Goal: Task Accomplishment & Management: Complete application form

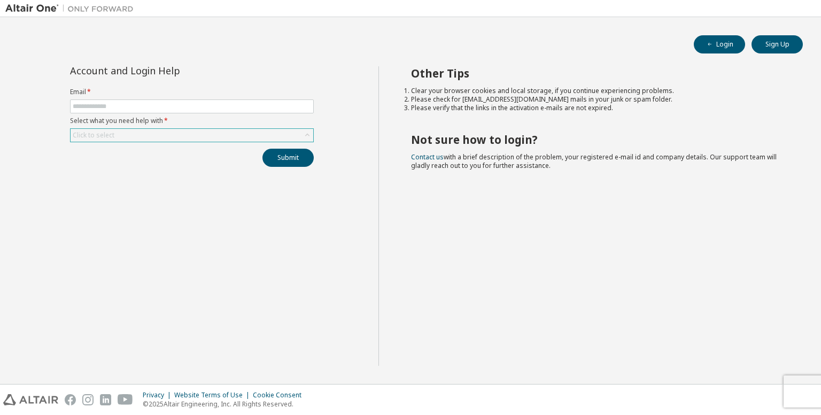
click at [257, 137] on div "Click to select" at bounding box center [192, 135] width 243 height 13
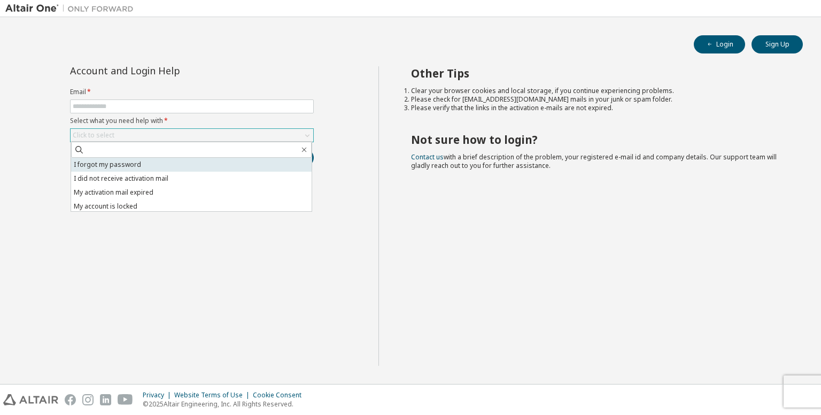
click at [252, 164] on li "I forgot my password" at bounding box center [191, 165] width 240 height 14
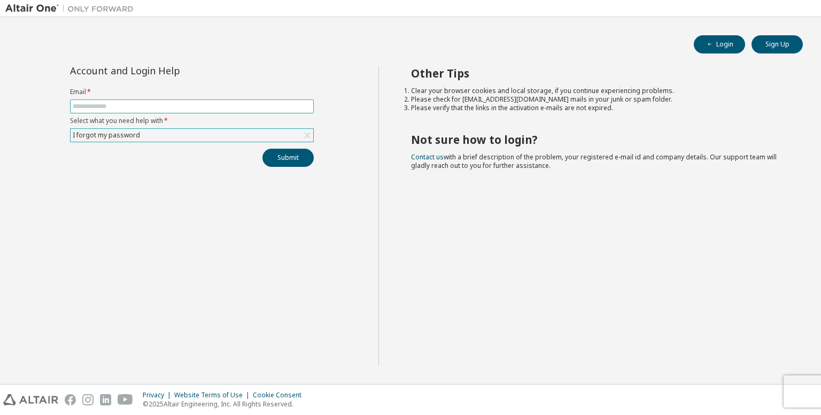
click at [249, 105] on input "text" at bounding box center [192, 106] width 238 height 9
type input "**********"
click at [285, 163] on button "Submit" at bounding box center [287, 158] width 51 height 18
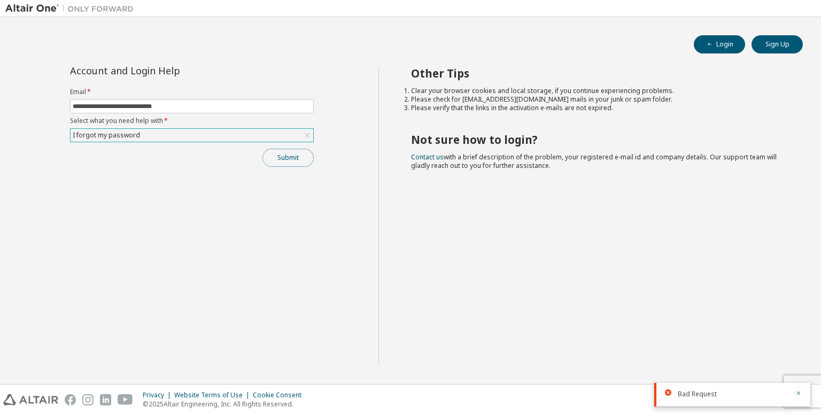
click at [308, 157] on button "Submit" at bounding box center [287, 158] width 51 height 18
click at [279, 161] on button "Submit" at bounding box center [287, 158] width 51 height 18
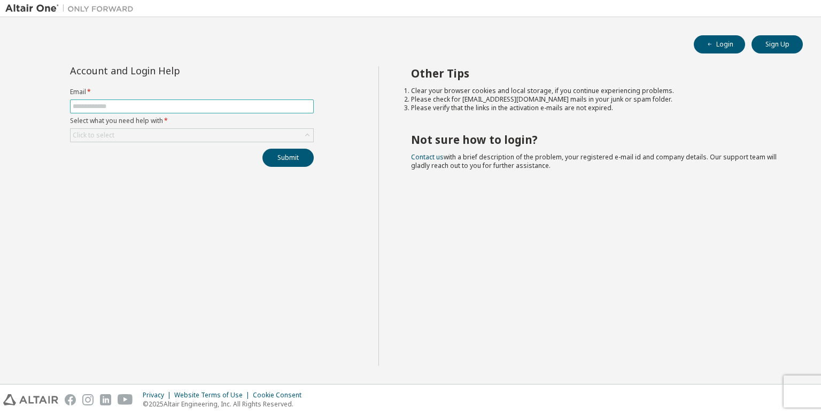
click at [280, 107] on input "text" at bounding box center [192, 106] width 238 height 9
click at [296, 105] on input "text" at bounding box center [192, 106] width 238 height 9
type input "*"
type input "**********"
click at [262, 149] on button "Submit" at bounding box center [287, 158] width 51 height 18
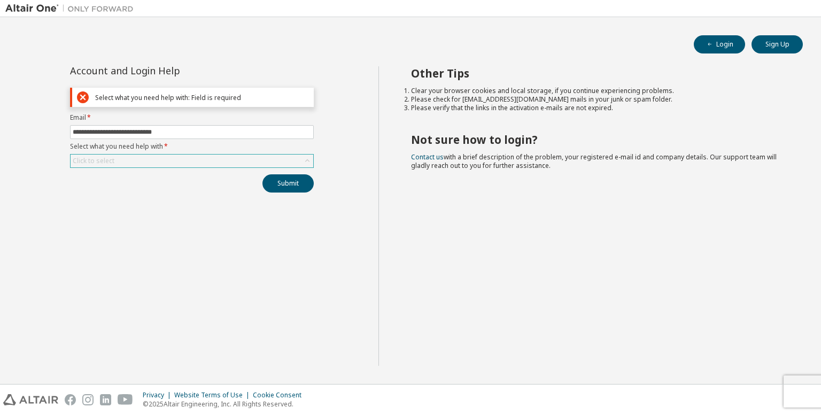
click at [247, 163] on div "Click to select" at bounding box center [192, 160] width 243 height 13
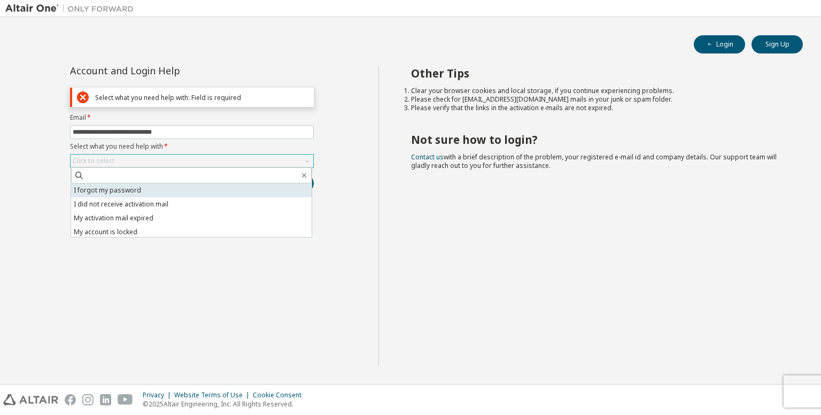
click at [248, 193] on li "I forgot my password" at bounding box center [191, 190] width 240 height 14
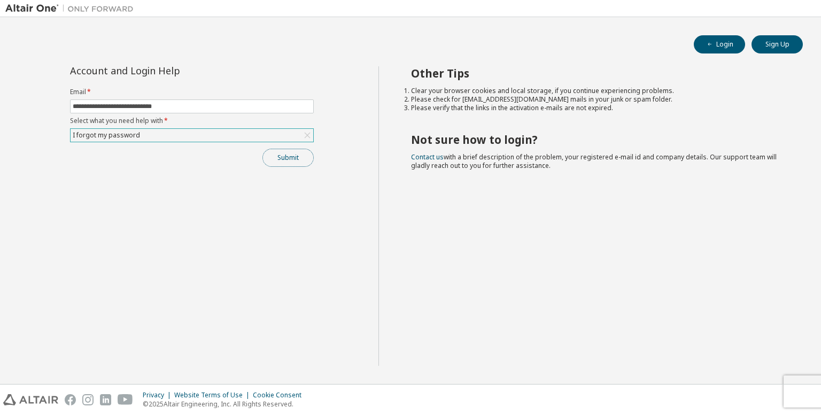
click at [291, 150] on button "Submit" at bounding box center [287, 158] width 51 height 18
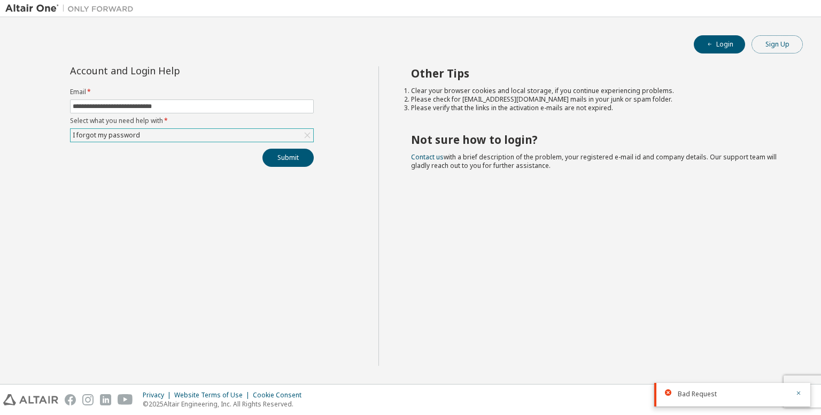
click at [777, 38] on button "Sign Up" at bounding box center [776, 44] width 51 height 18
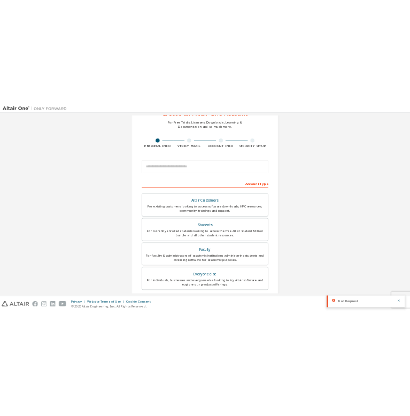
scroll to position [43, 0]
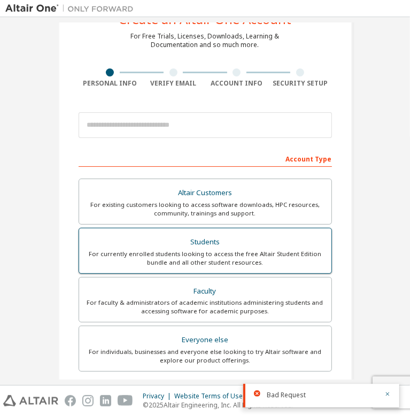
click at [280, 254] on div "For currently enrolled students looking to access the free Altair Student Editi…" at bounding box center [205, 258] width 239 height 17
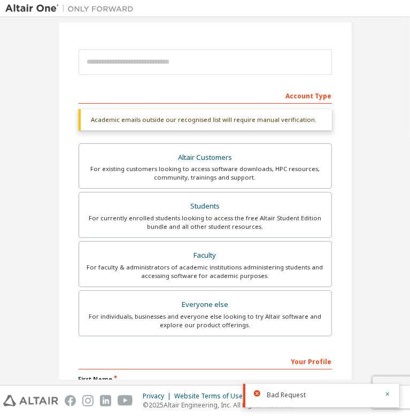
scroll to position [0, 0]
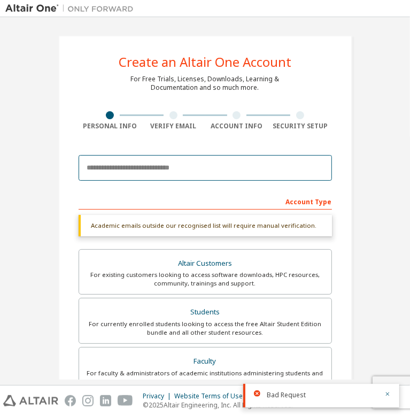
click at [134, 161] on input "email" at bounding box center [205, 168] width 253 height 26
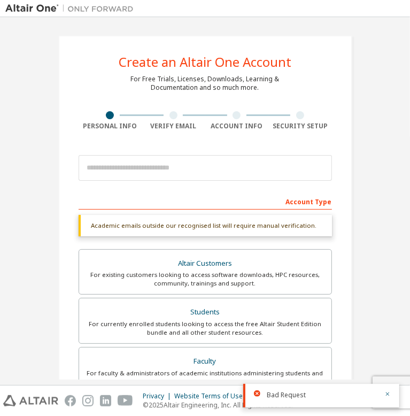
click at [164, 132] on div "Create an Altair One Account For Free Trials, Licenses, Downloads, Learning & D…" at bounding box center [205, 336] width 294 height 602
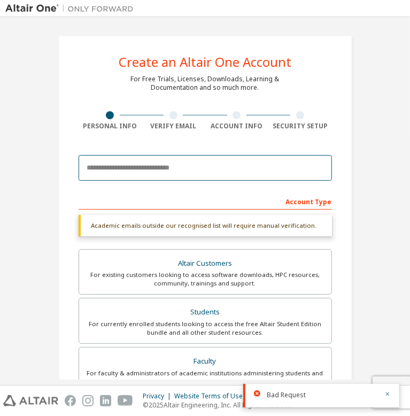
click at [197, 163] on input "email" at bounding box center [205, 168] width 253 height 26
type input "**********"
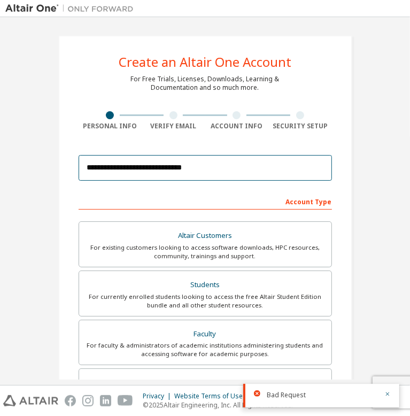
click at [231, 159] on input "**********" at bounding box center [205, 168] width 253 height 26
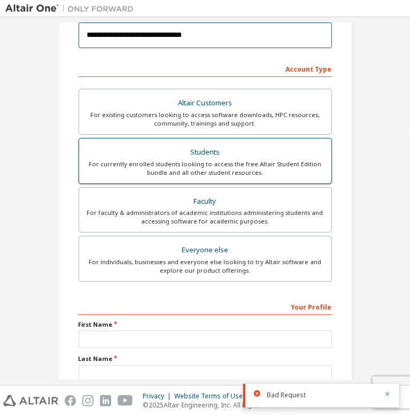
scroll to position [133, 0]
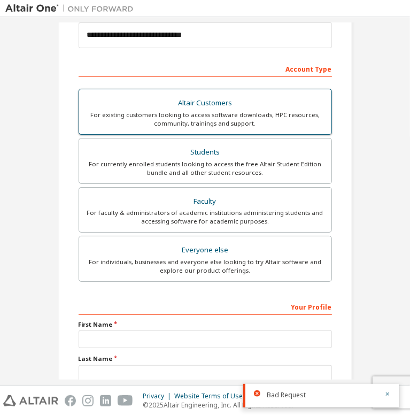
click at [265, 111] on div "For existing customers looking to access software downloads, HPC resources, com…" at bounding box center [205, 119] width 239 height 17
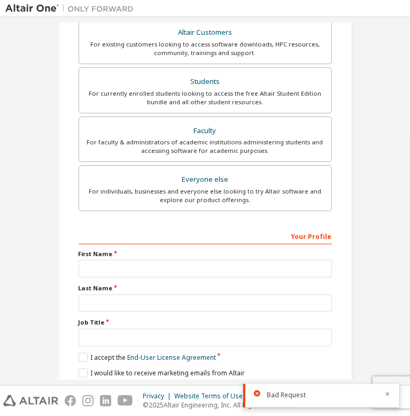
scroll to position [204, 0]
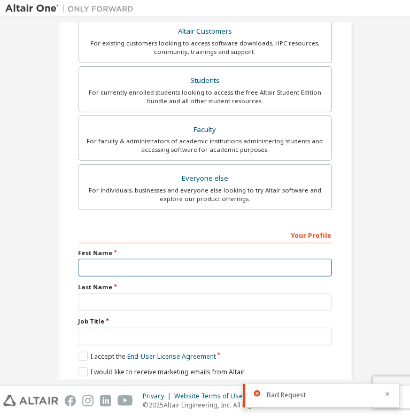
click at [164, 261] on input "text" at bounding box center [205, 268] width 253 height 18
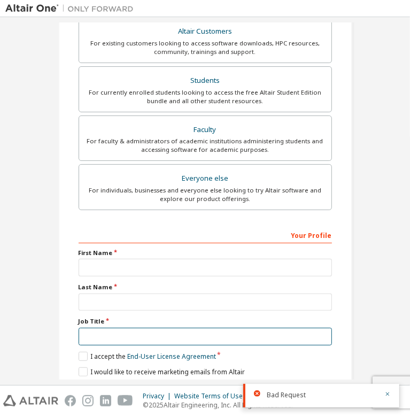
click at [221, 328] on input "text" at bounding box center [205, 337] width 253 height 18
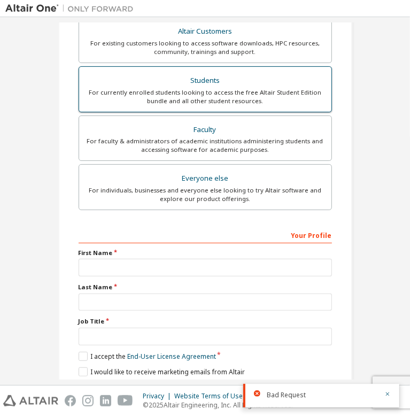
click at [242, 81] on div "Students" at bounding box center [205, 80] width 239 height 15
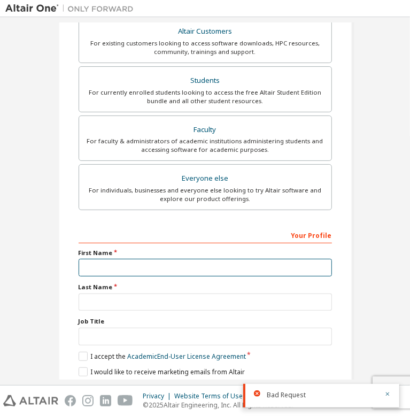
click at [164, 267] on input "text" at bounding box center [205, 268] width 253 height 18
type input "****"
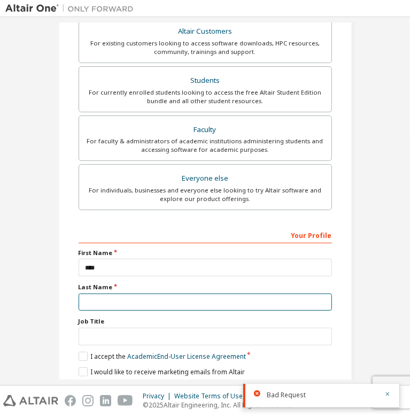
click at [229, 293] on input "text" at bounding box center [205, 302] width 253 height 18
type input "*"
type input "****"
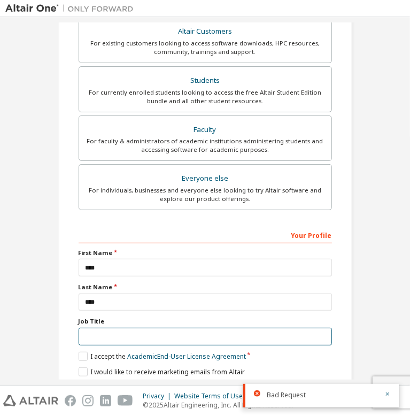
click at [199, 328] on input "text" at bounding box center [205, 337] width 253 height 18
type input "*******"
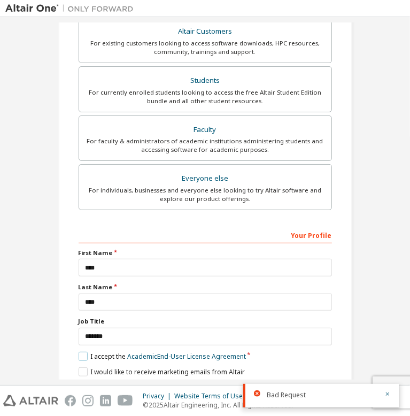
click at [80, 352] on label "I accept the Academic End-User License Agreement" at bounding box center [162, 356] width 167 height 9
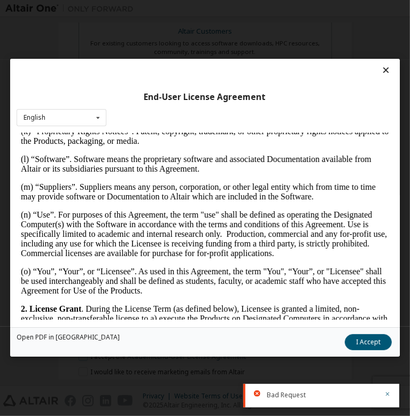
scroll to position [649, 0]
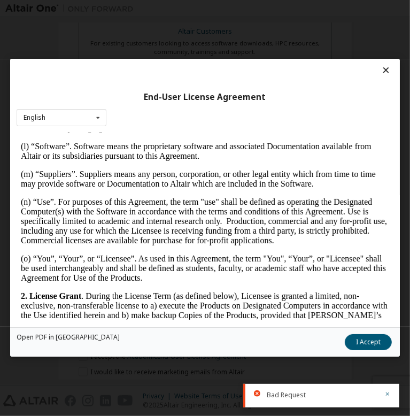
click at [381, 65] on icon at bounding box center [386, 70] width 11 height 10
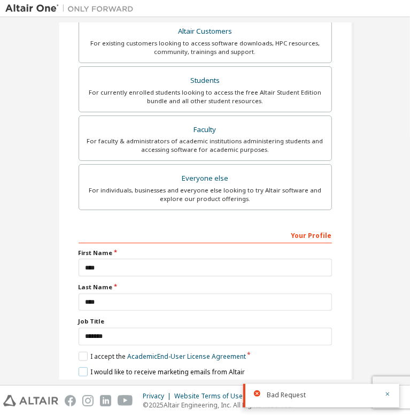
click at [80, 367] on label "I would like to receive marketing emails from Altair" at bounding box center [162, 371] width 166 height 9
click at [82, 367] on label "I would like to receive marketing emails from Altair" at bounding box center [162, 371] width 166 height 9
click at [79, 352] on label "I accept the Academic End-User License Agreement" at bounding box center [162, 356] width 167 height 9
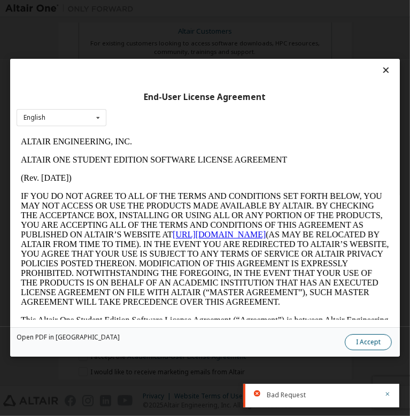
scroll to position [0, 0]
click at [345, 339] on button "I Accept" at bounding box center [368, 343] width 47 height 16
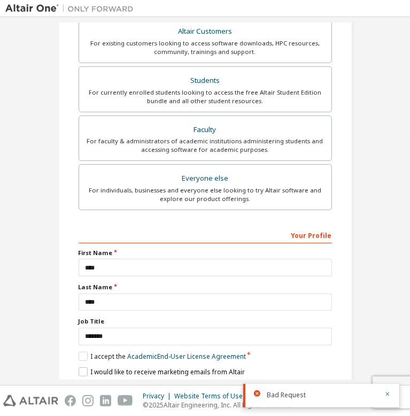
click at [79, 367] on label "I would like to receive marketing emails from Altair" at bounding box center [162, 371] width 166 height 9
click at [185, 383] on button "Next" at bounding box center [204, 391] width 56 height 16
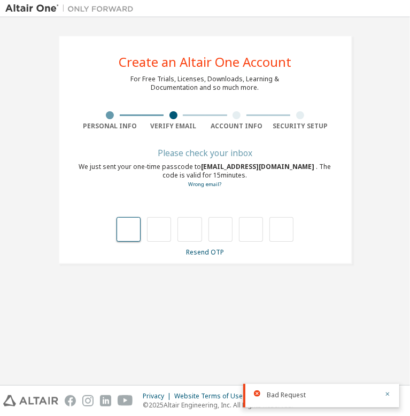
type input "*"
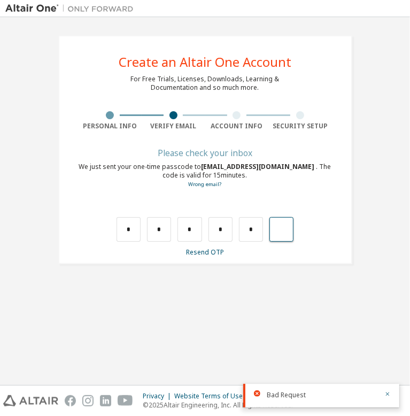
type input "*"
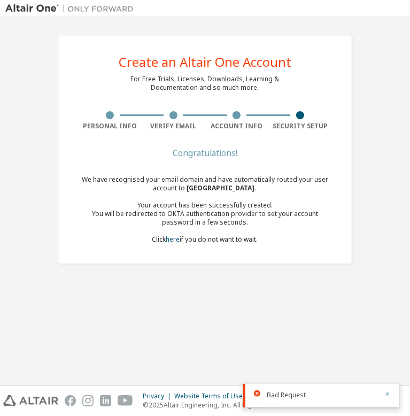
click at [389, 394] on icon "button" at bounding box center [387, 394] width 6 height 6
